Goal: Task Accomplishment & Management: Use online tool/utility

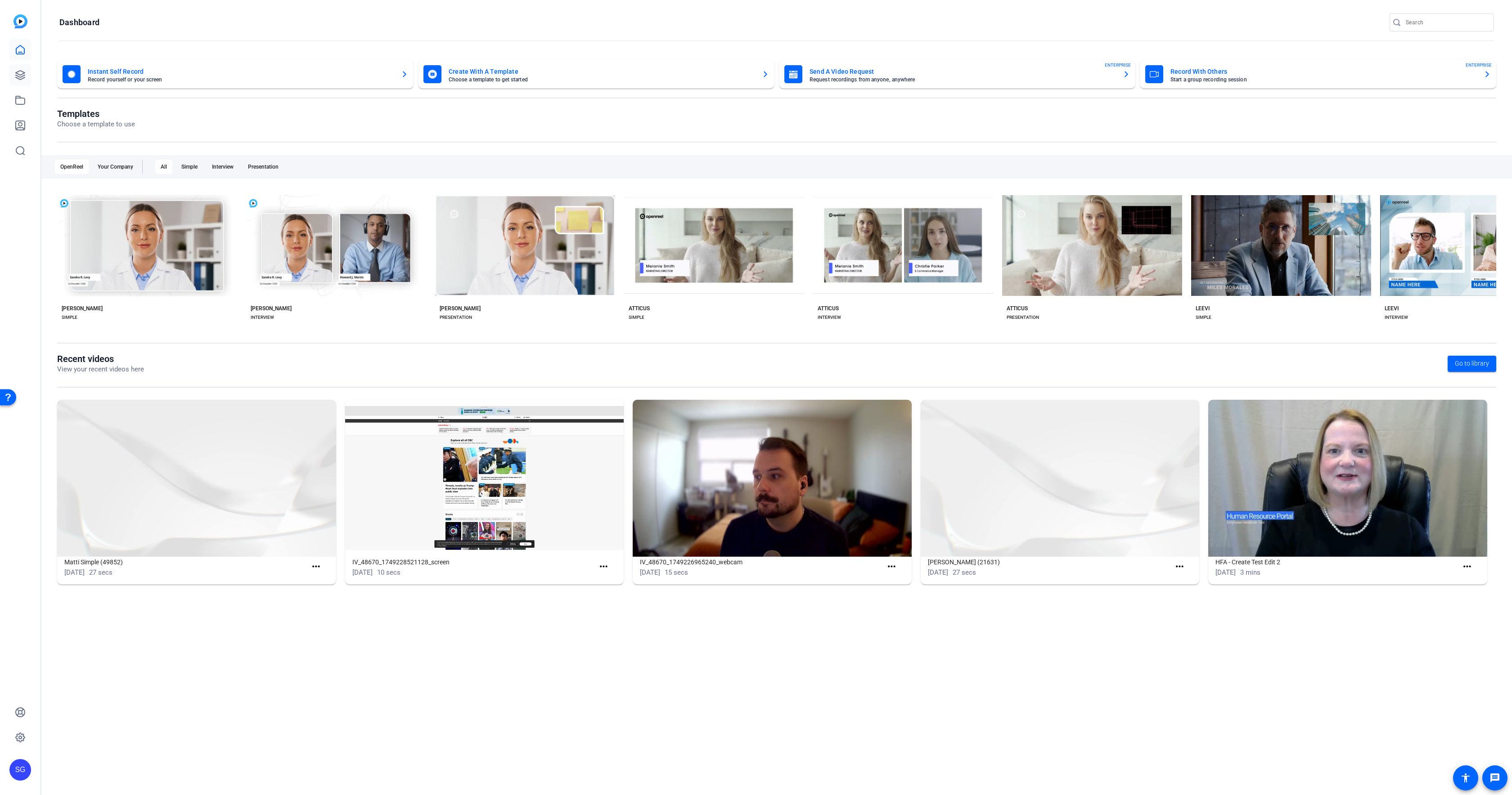
click at [29, 77] on div "SG" at bounding box center [20, 397] width 41 height 795
click at [29, 78] on link at bounding box center [20, 75] width 22 height 22
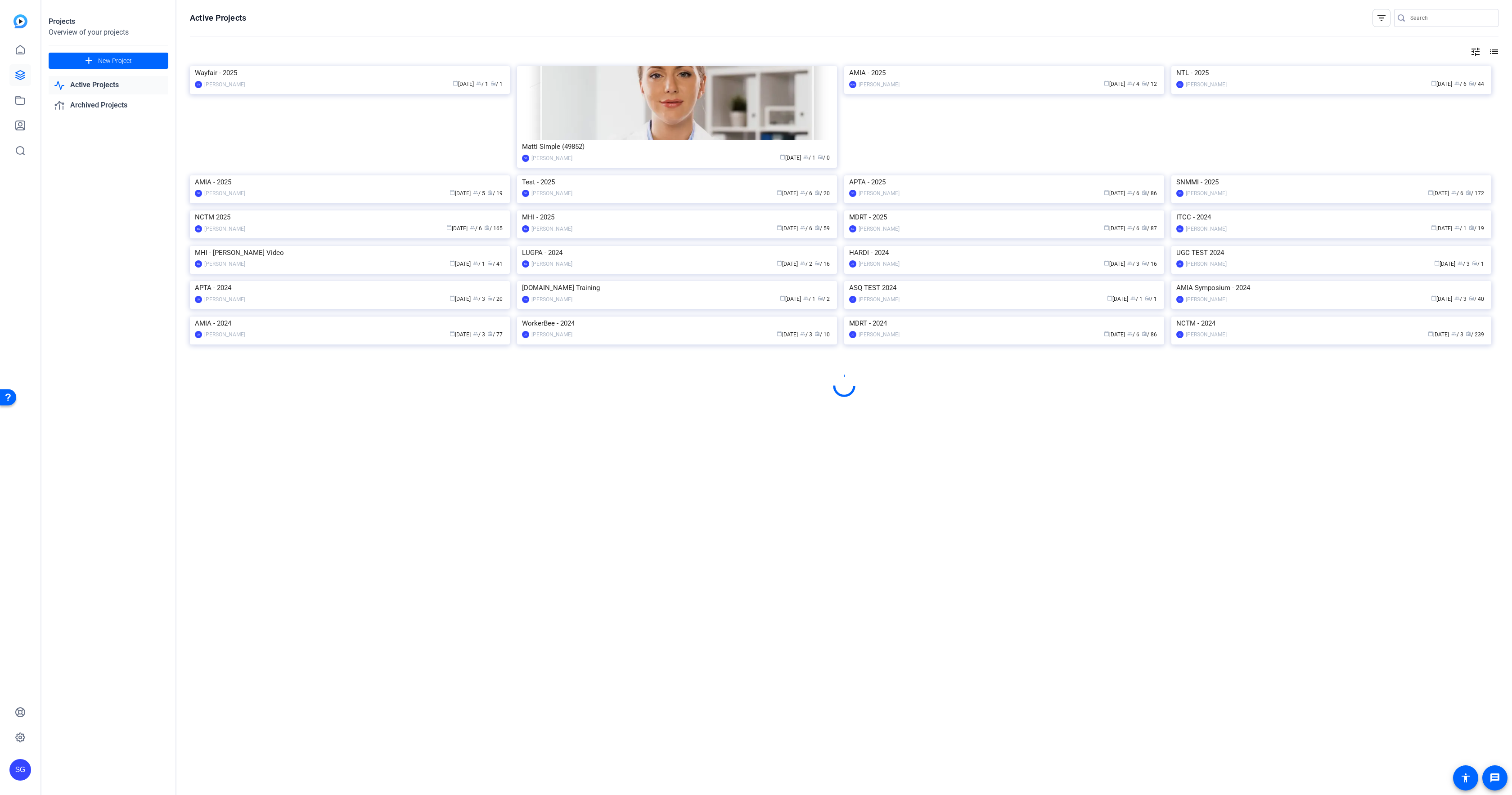
click at [1426, 175] on img at bounding box center [1331, 175] width 320 height 0
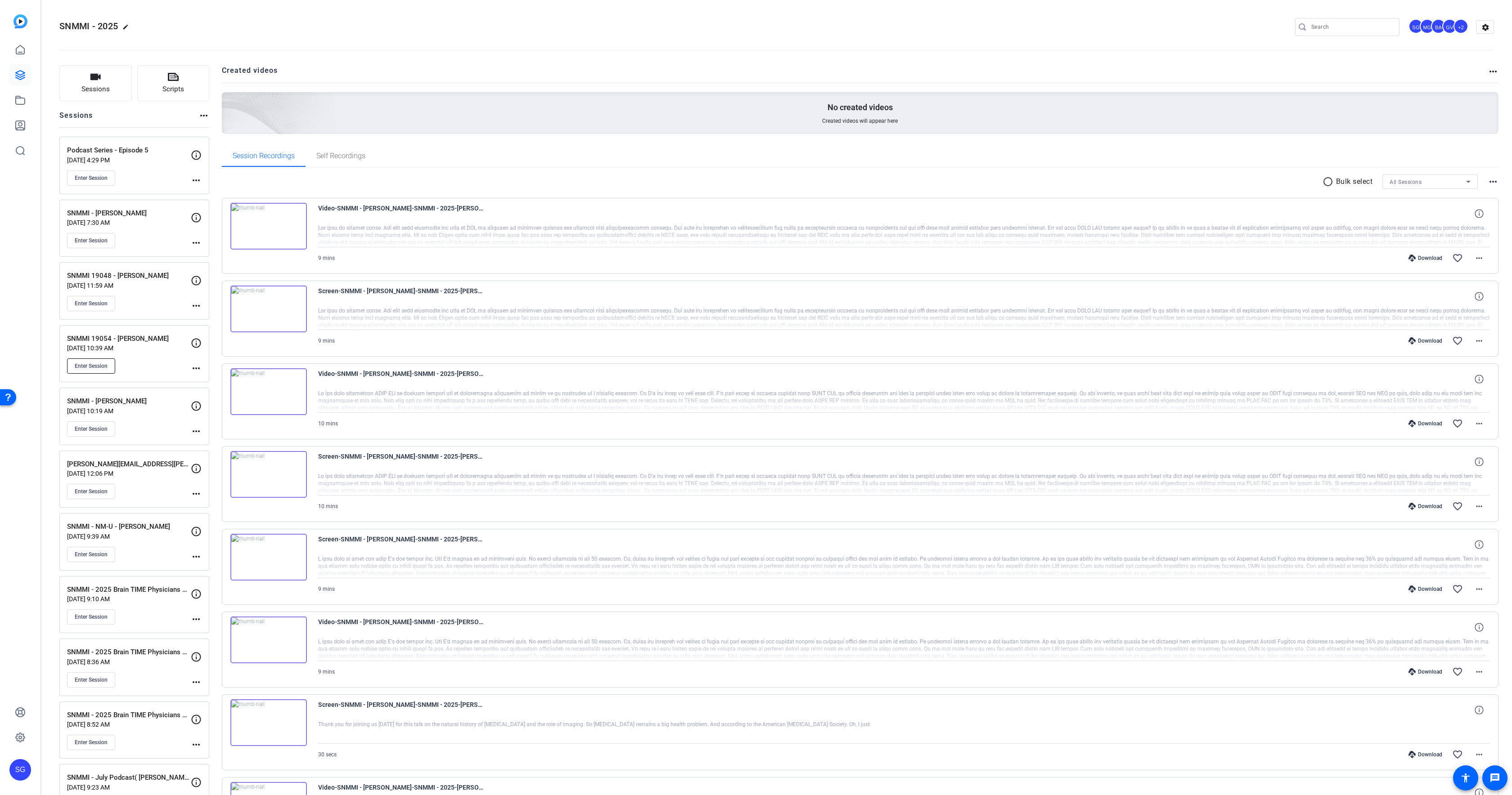
click at [90, 366] on span "Enter Session" at bounding box center [91, 366] width 33 height 7
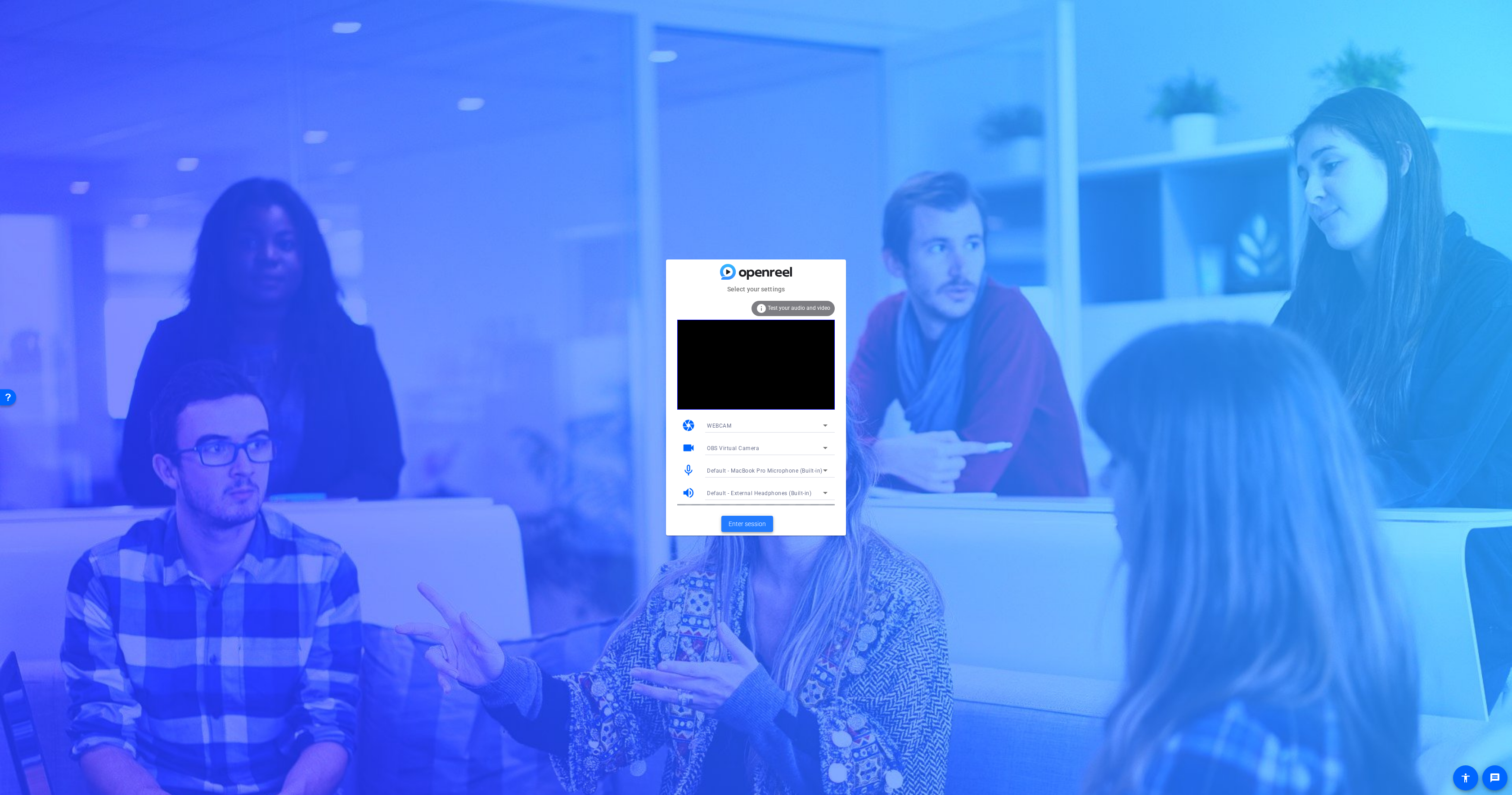
click at [760, 523] on span "Enter session" at bounding box center [747, 525] width 38 height 9
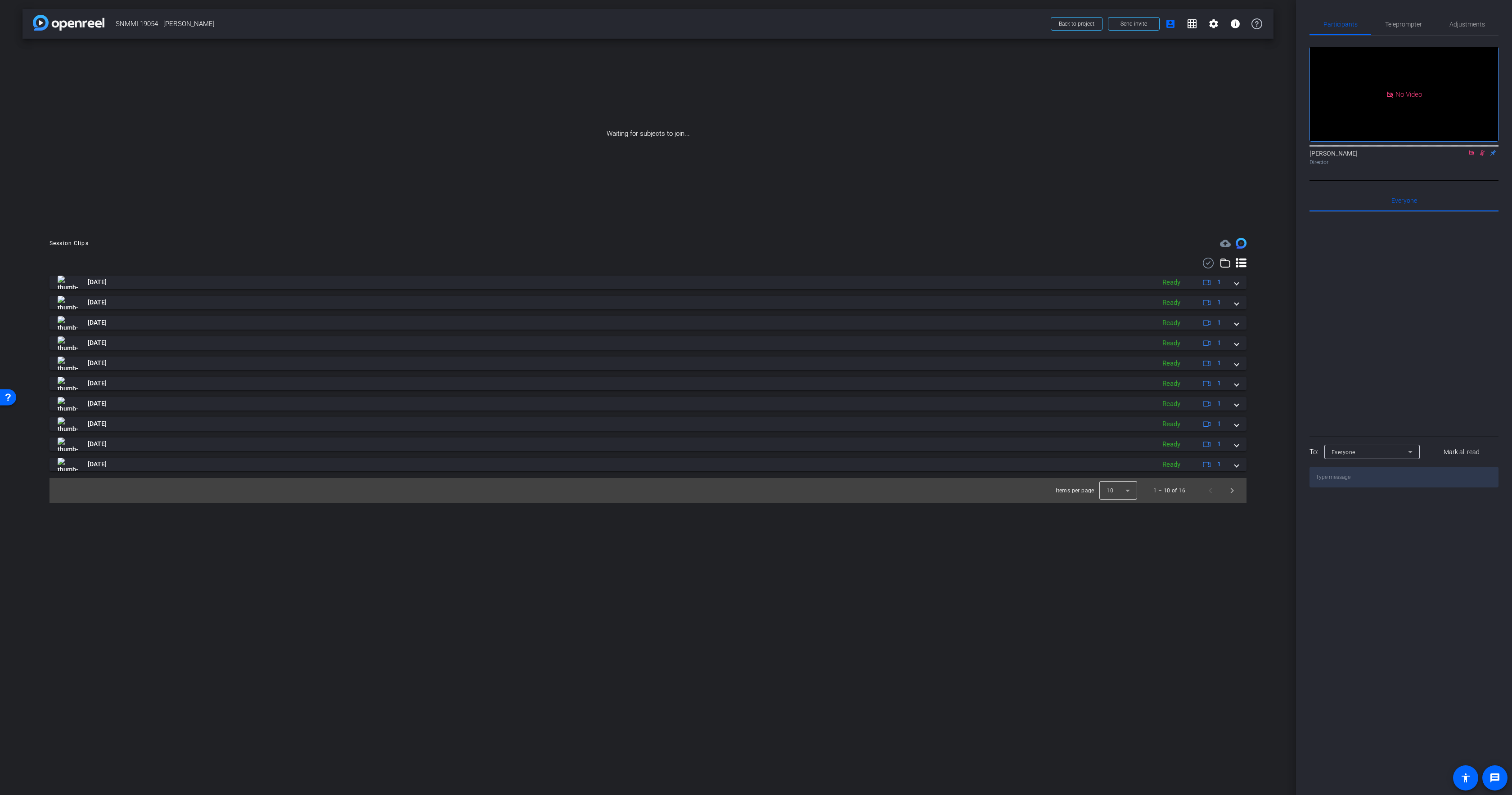
click at [1121, 489] on div at bounding box center [1118, 490] width 38 height 22
click at [1116, 541] on mat-option "25" at bounding box center [1119, 540] width 38 height 15
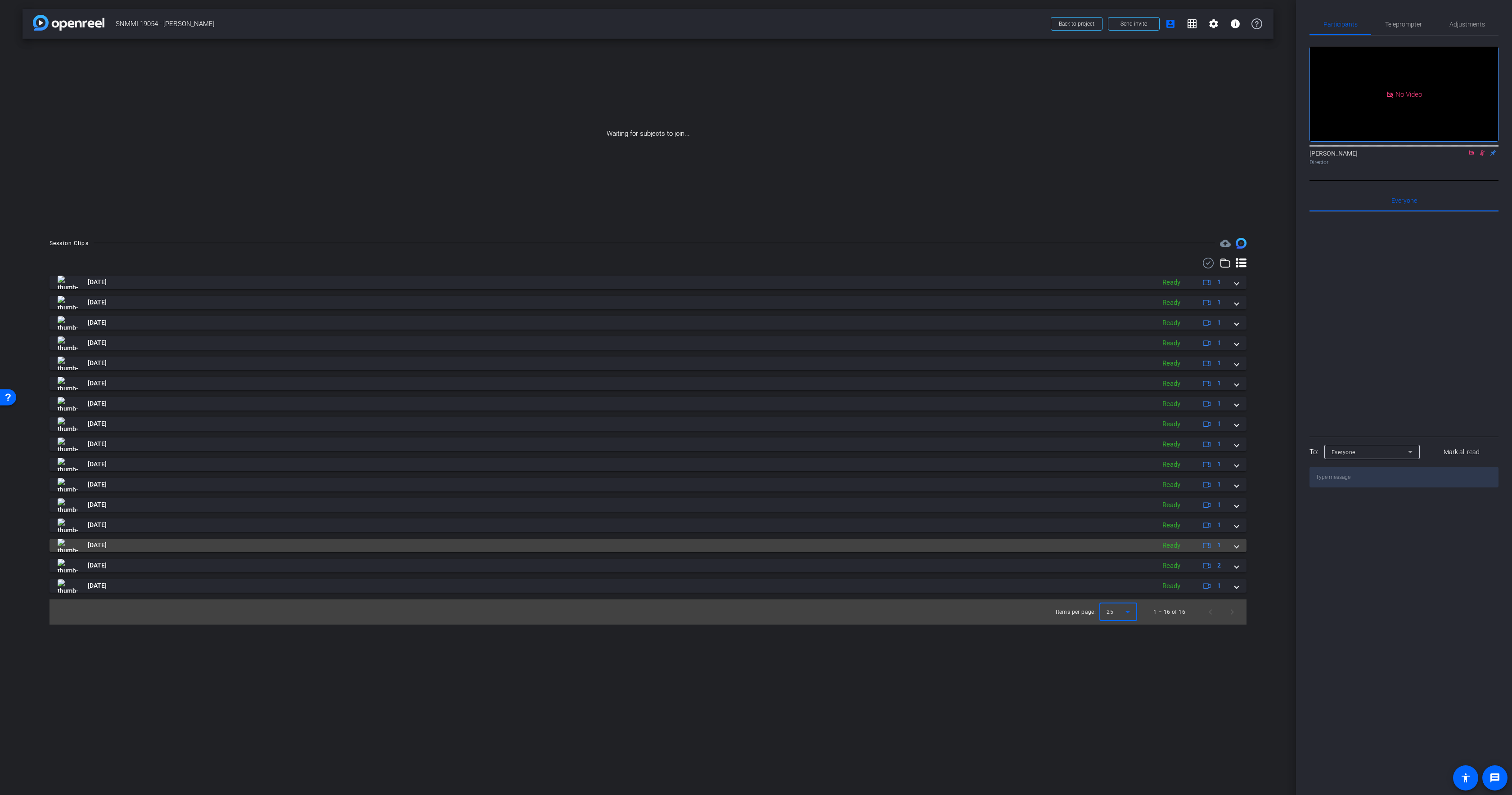
click at [844, 549] on mat-panel-title "Aug 1, 2025" at bounding box center [604, 545] width 1093 height 13
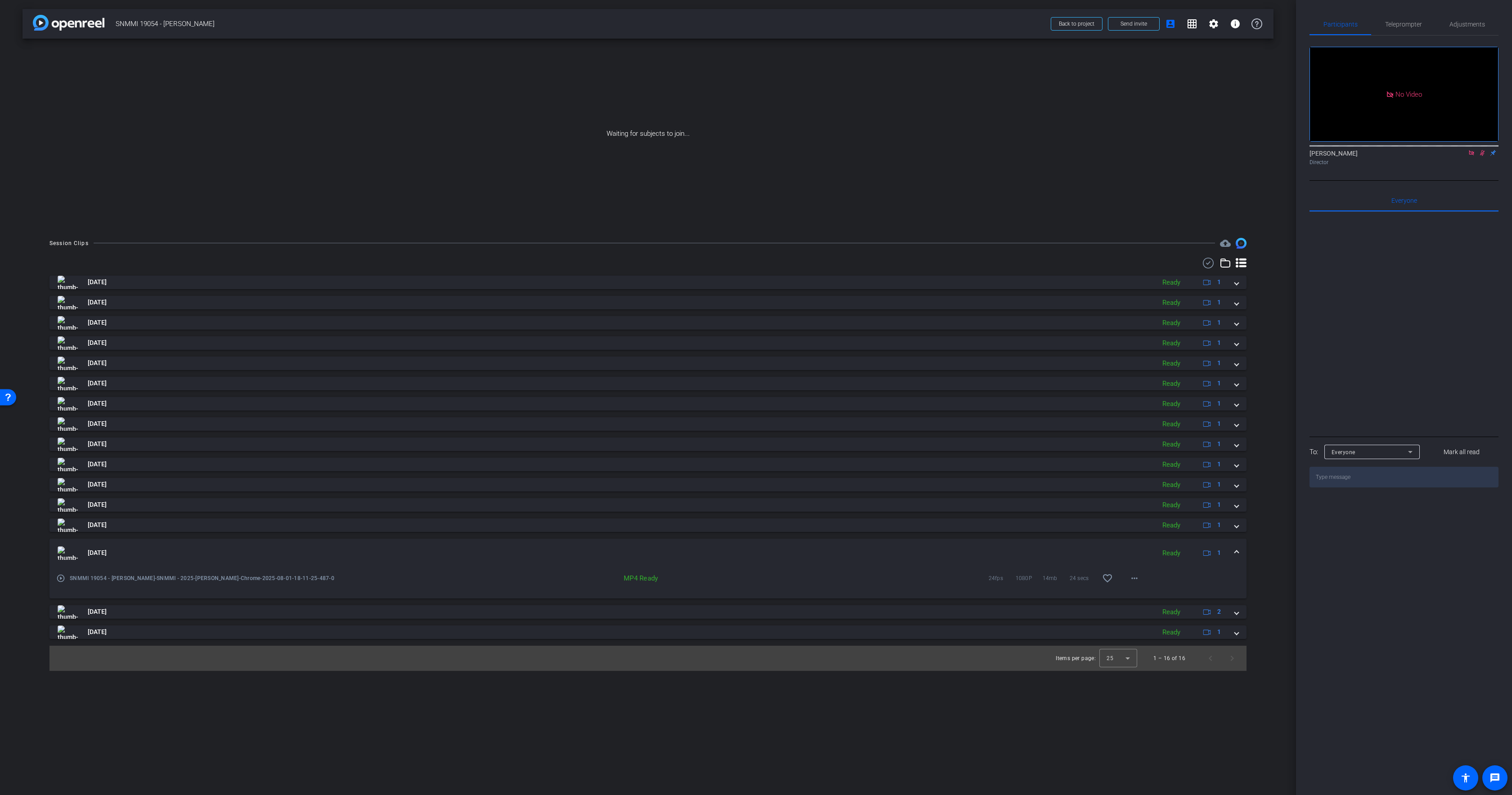
click at [844, 547] on mat-panel-title "Aug 1, 2025" at bounding box center [604, 553] width 1093 height 13
